Goal: Transaction & Acquisition: Purchase product/service

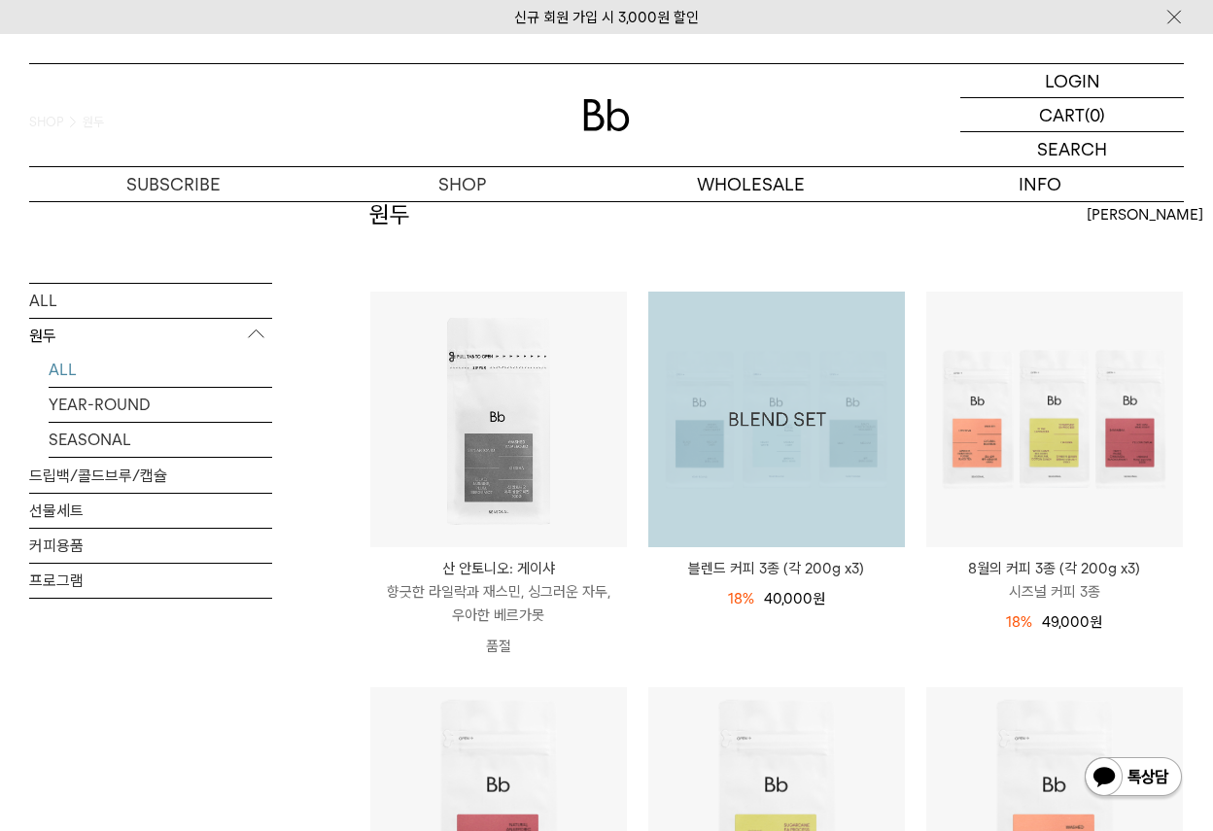
scroll to position [97, 0]
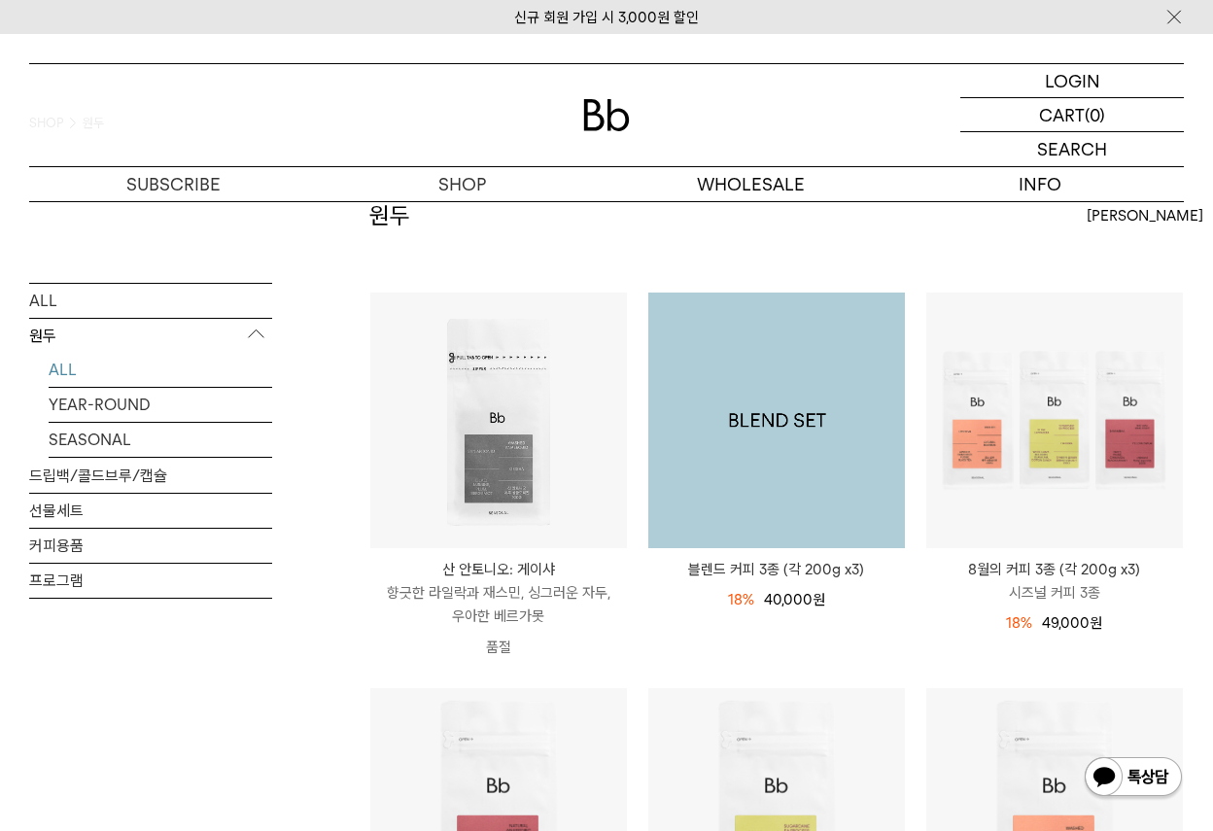
click at [764, 501] on img at bounding box center [776, 421] width 257 height 257
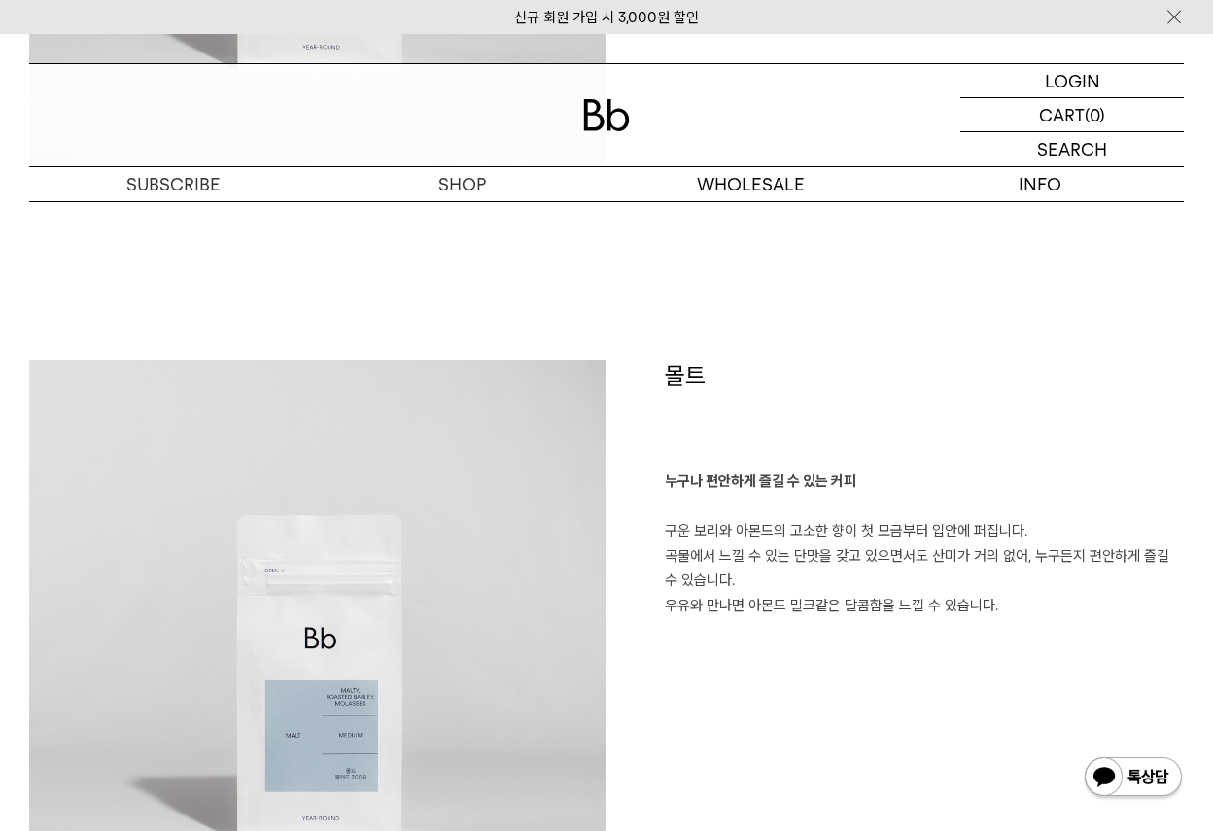
scroll to position [2819, 0]
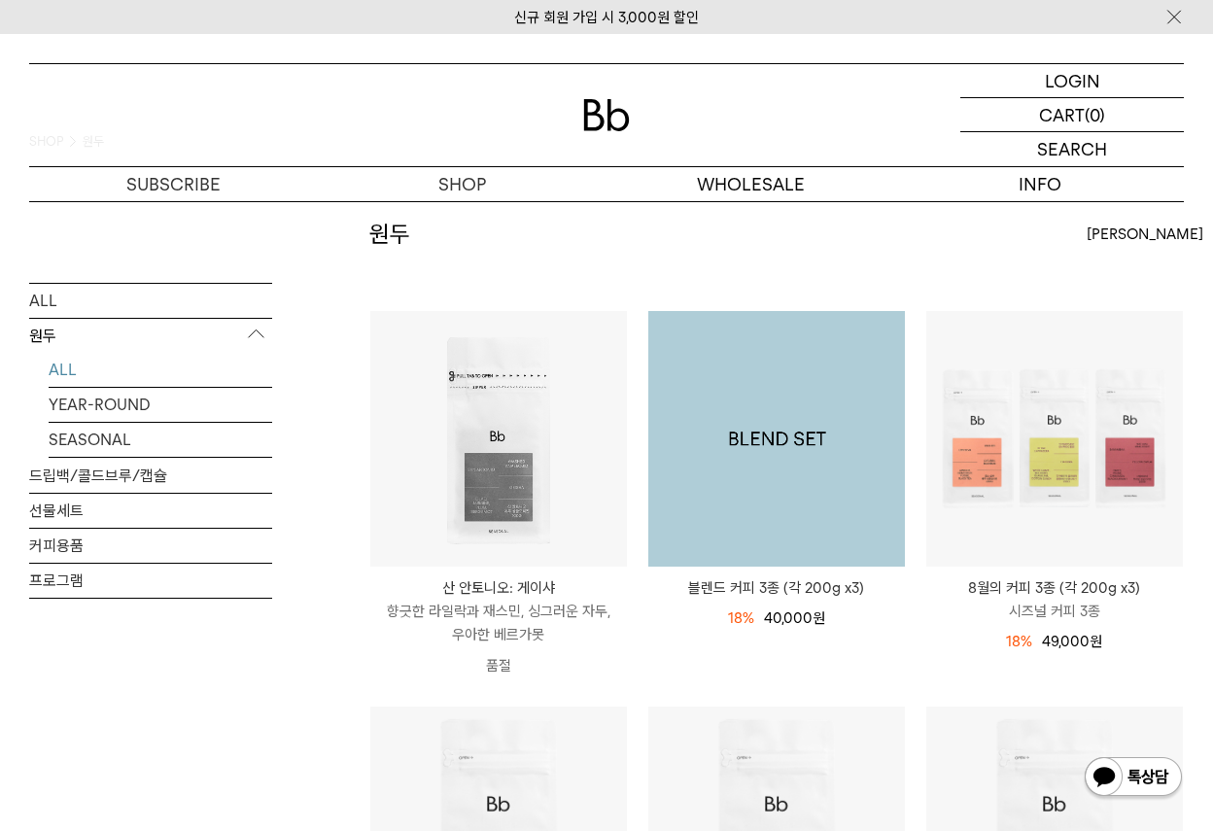
scroll to position [194, 0]
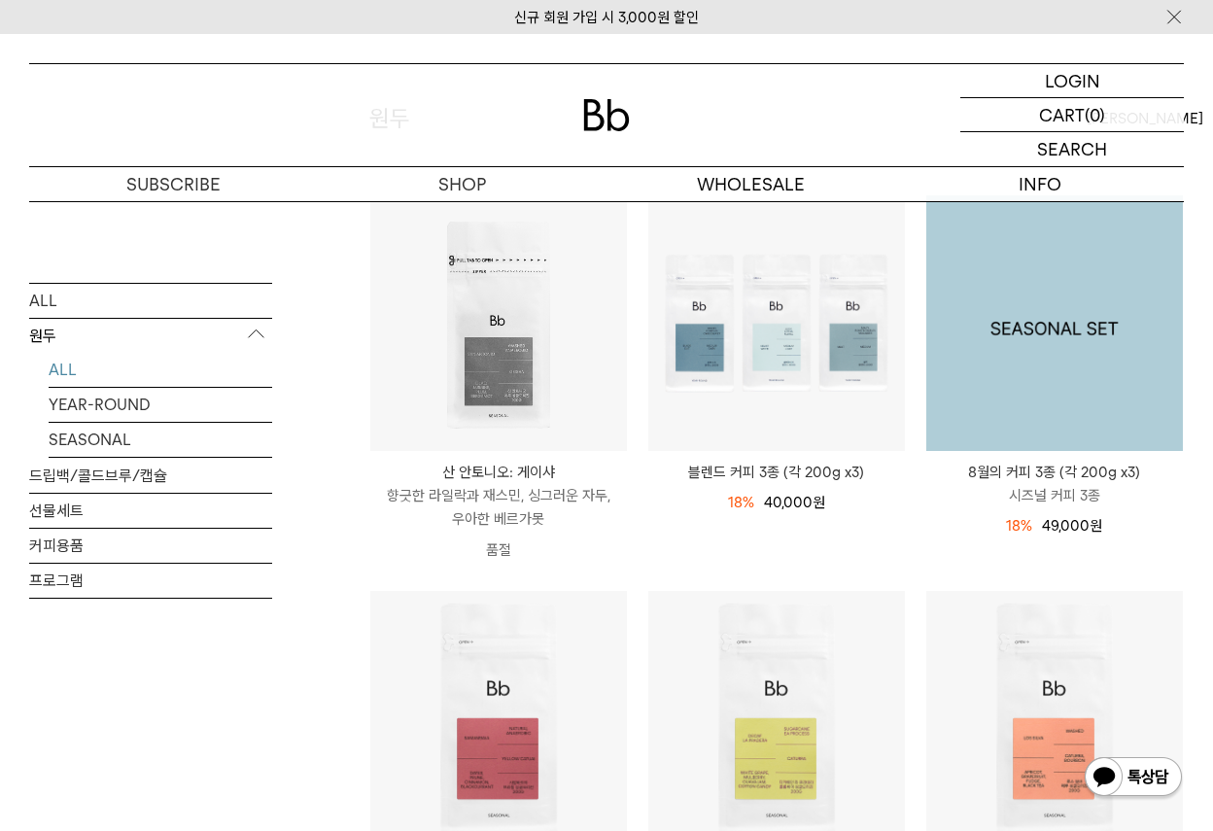
click at [1056, 376] on img at bounding box center [1054, 323] width 257 height 257
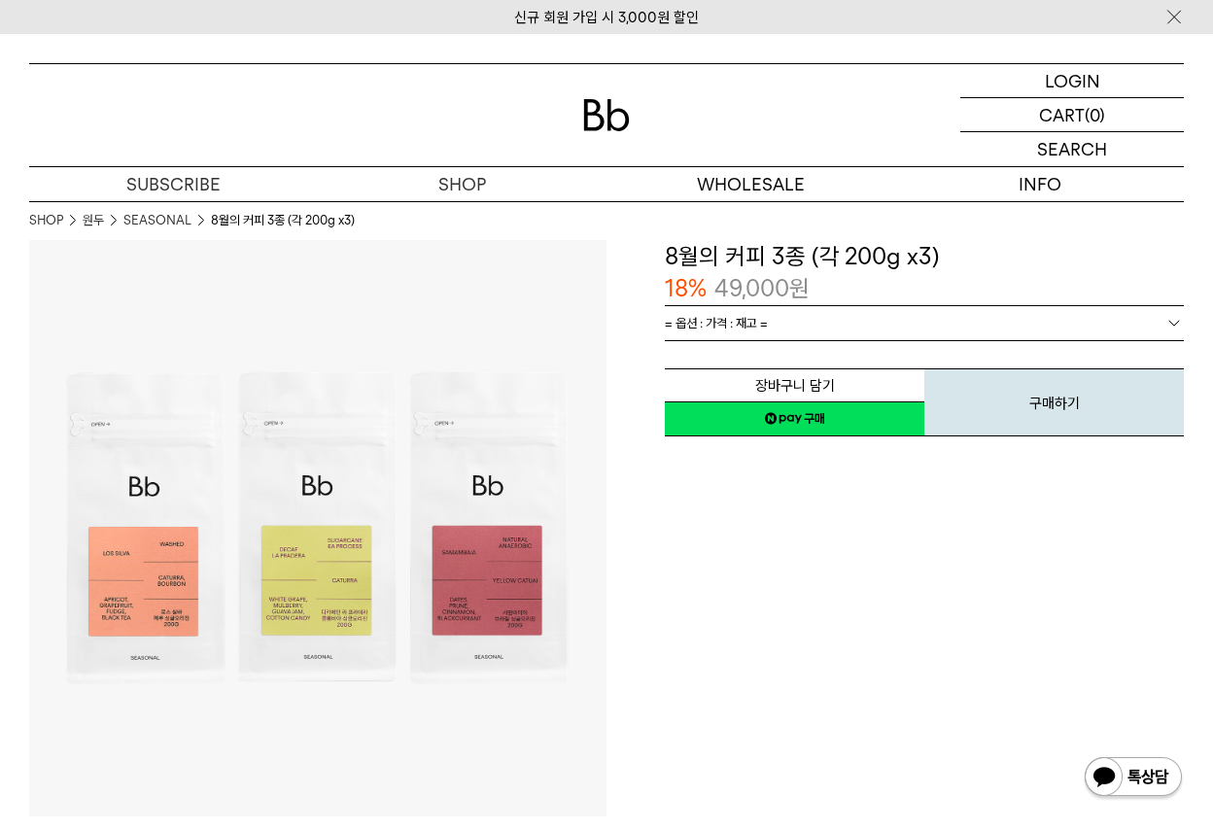
click at [780, 316] on link "= 옵션 : 가격 : 재고 =" at bounding box center [924, 323] width 519 height 34
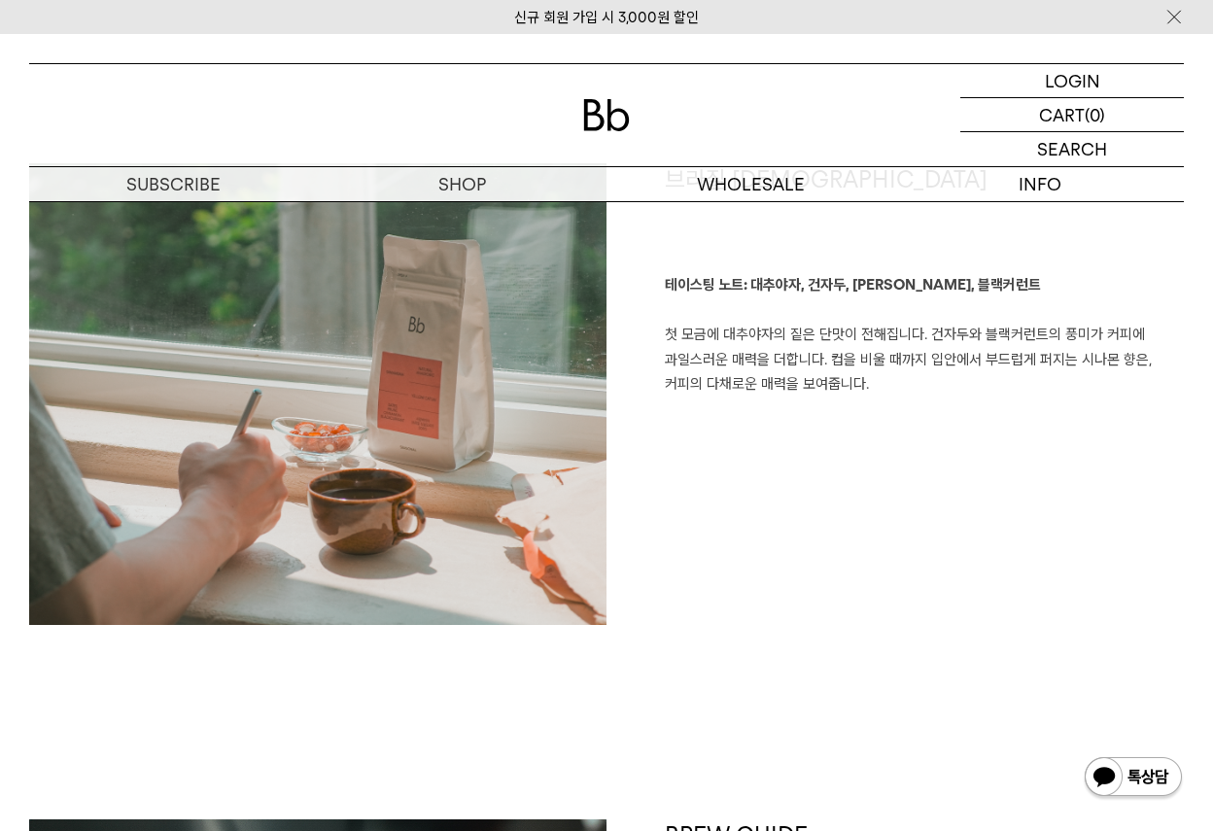
scroll to position [2624, 0]
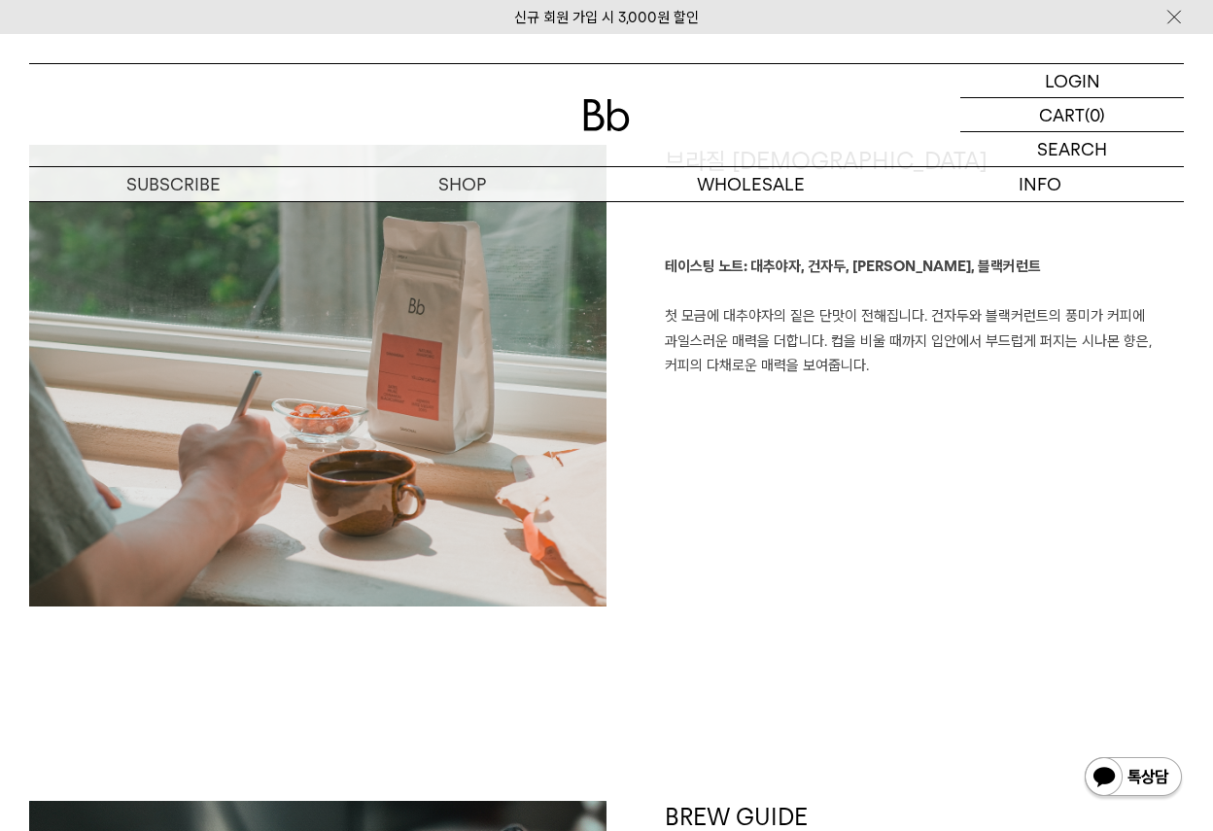
drag, startPoint x: 804, startPoint y: 312, endPoint x: 884, endPoint y: 357, distance: 92.2
click at [884, 357] on p "테이스팅 노트: 대추야자, 건자두, 시나몬, 블랙커런트 첫 모금에 대추야자의 짙은 단맛이 전해집니다. 건자두와 블랙커런트의 풍미가 커피에 과일…" at bounding box center [924, 317] width 519 height 124
drag, startPoint x: 953, startPoint y: 379, endPoint x: 872, endPoint y: 373, distance: 81.9
click at [868, 373] on div "브라질 사맘바이아 테이스팅 노트: 대추야자, 건자두, 시나몬, 블랙커런트 첫 모금에 대추야자의 짙은 단맛이 전해집니다. 건자두와 블랙커런트의 …" at bounding box center [894, 376] width 577 height 462
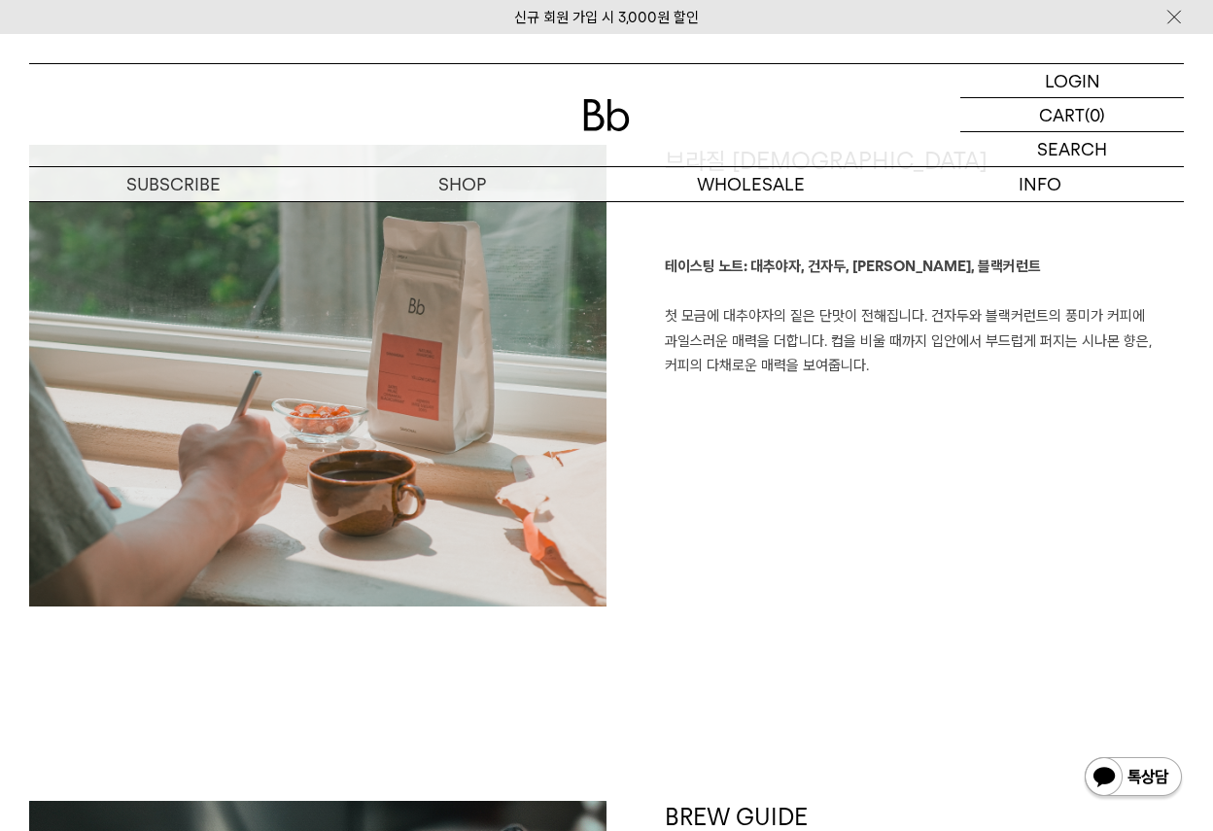
click at [872, 373] on p "테이스팅 노트: 대추야자, 건자두, 시나몬, 블랙커런트 첫 모금에 대추야자의 짙은 단맛이 전해집니다. 건자두와 블랙커런트의 풍미가 커피에 과일…" at bounding box center [924, 317] width 519 height 124
drag, startPoint x: 929, startPoint y: 370, endPoint x: 826, endPoint y: 367, distance: 103.1
click at [819, 364] on p "테이스팅 노트: 대추야자, 건자두, 시나몬, 블랙커런트 첫 모금에 대추야자의 짙은 단맛이 전해집니다. 건자두와 블랙커런트의 풍미가 커피에 과일…" at bounding box center [924, 317] width 519 height 124
click at [842, 374] on p "테이스팅 노트: 대추야자, 건자두, 시나몬, 블랙커런트 첫 모금에 대추야자의 짙은 단맛이 전해집니다. 건자두와 블랙커런트의 풍미가 커피에 과일…" at bounding box center [924, 317] width 519 height 124
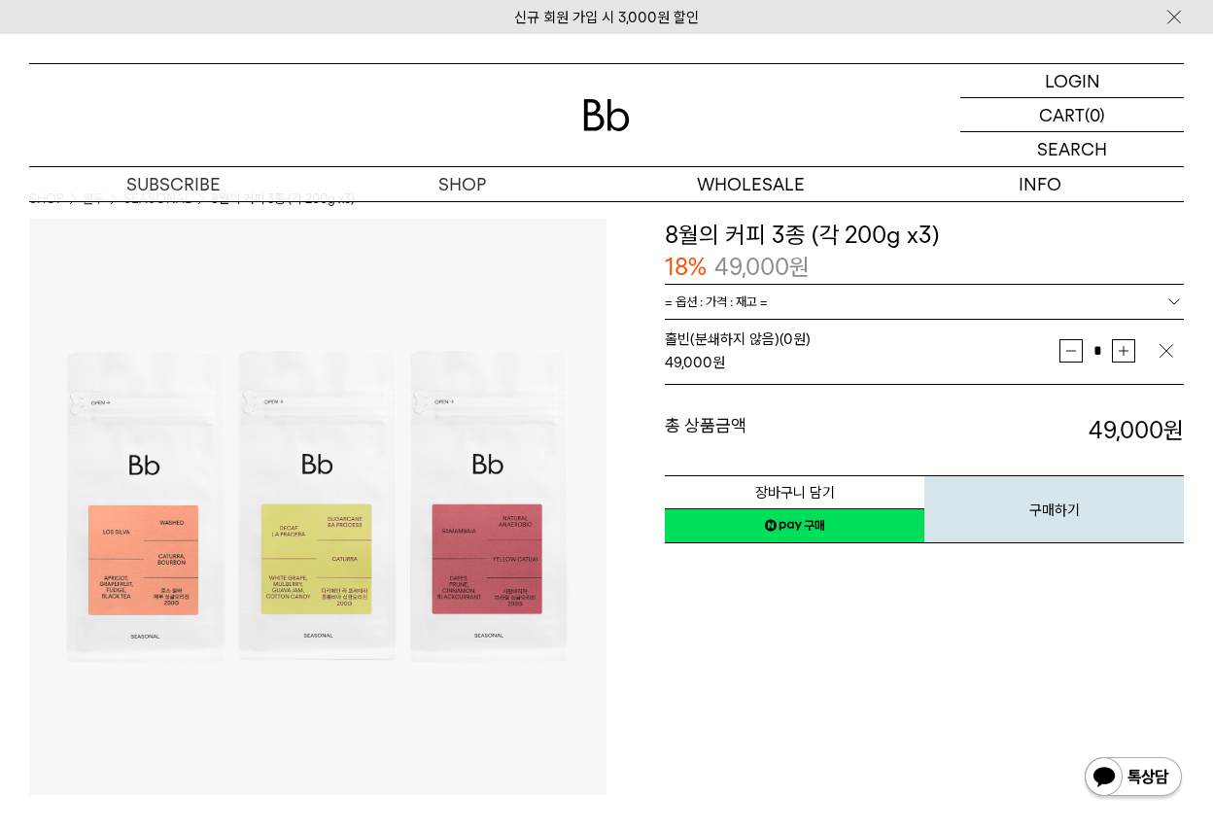
scroll to position [0, 0]
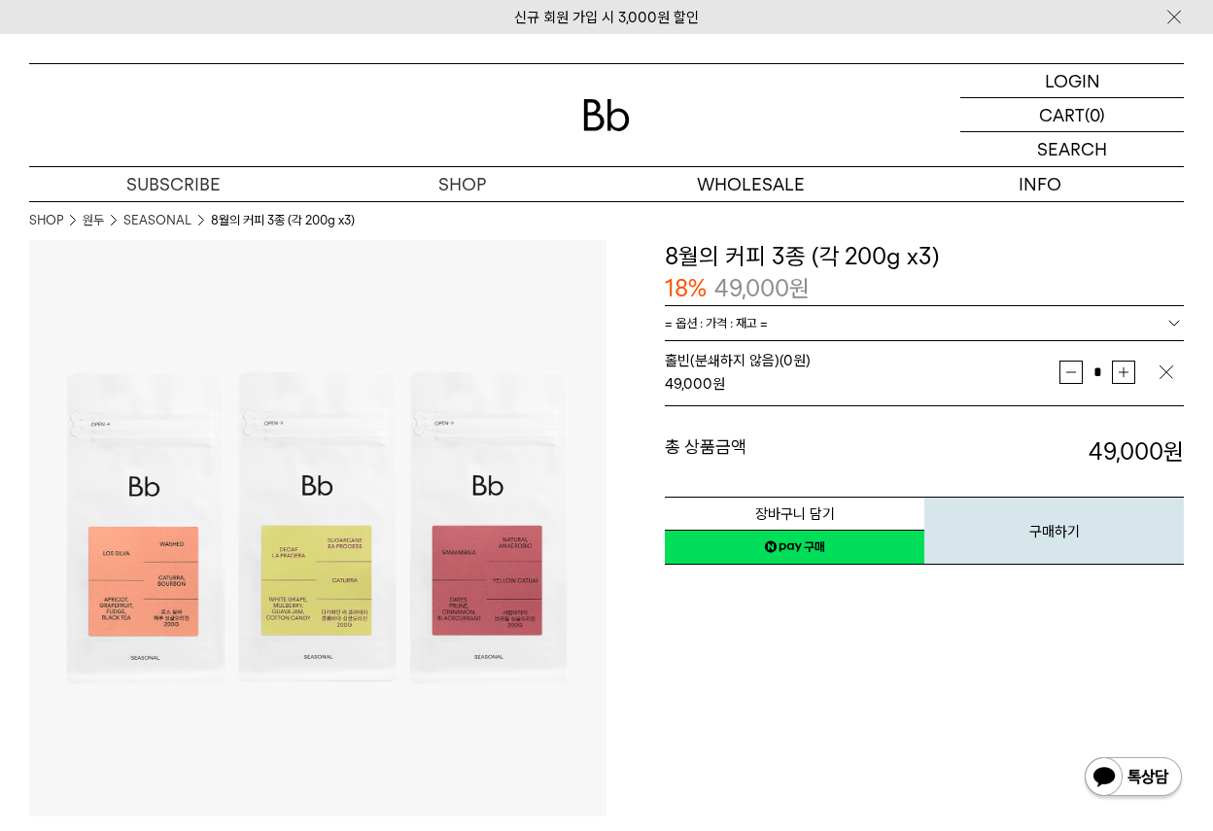
click at [812, 554] on link "네이버페이 구매하기" at bounding box center [795, 547] width 260 height 35
